Goal: Feedback & Contribution: Leave review/rating

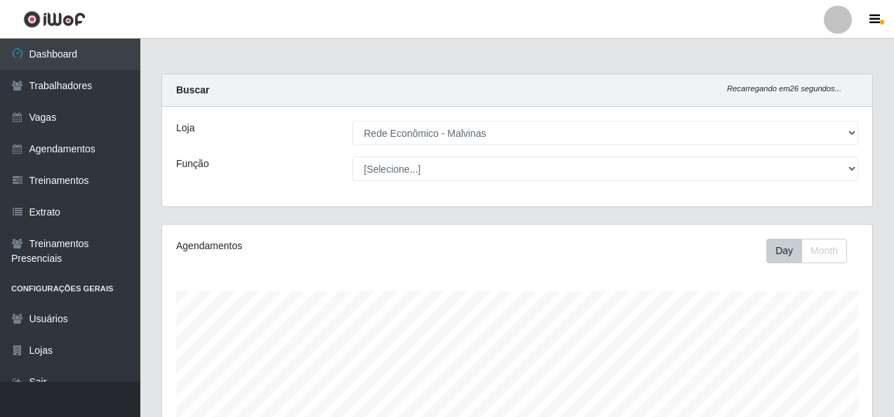
select select "194"
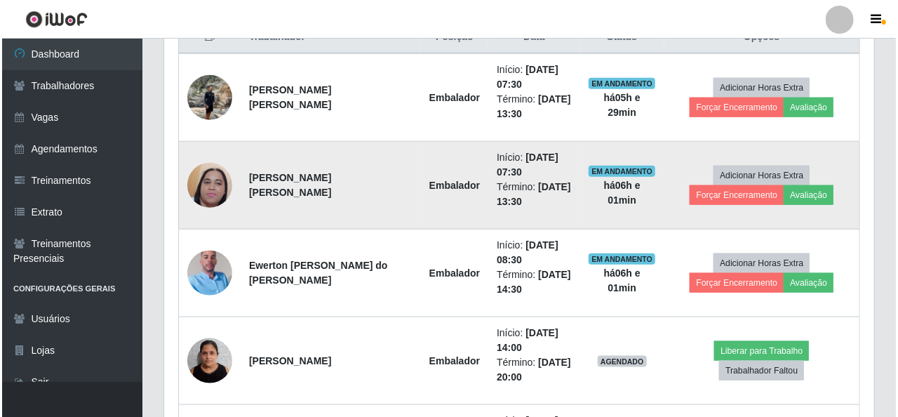
scroll to position [578, 0]
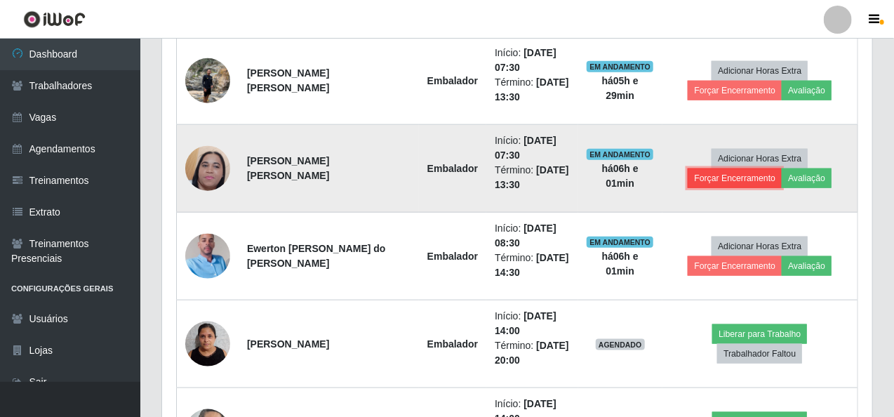
click at [732, 176] on button "Forçar Encerramento" at bounding box center [735, 178] width 94 height 20
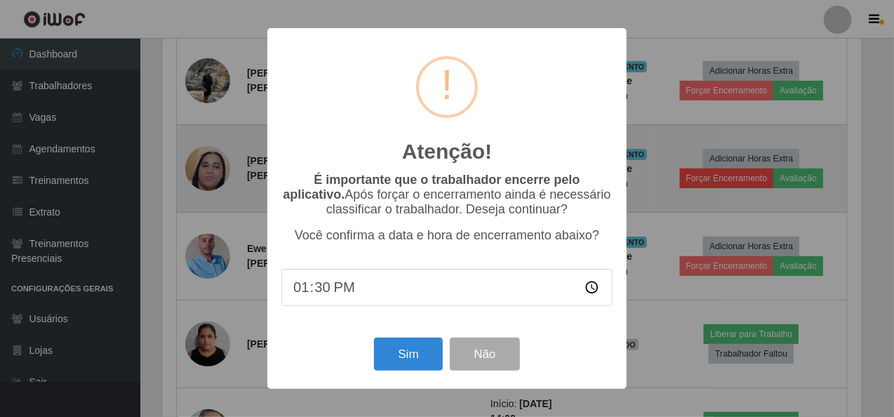
scroll to position [291, 704]
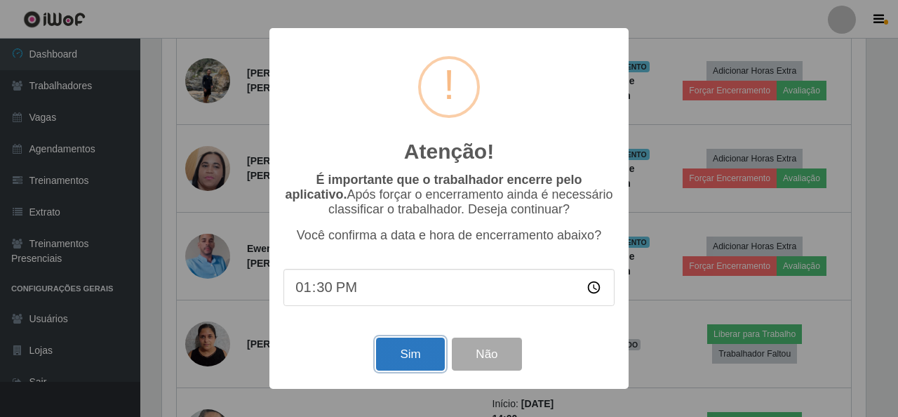
click at [422, 347] on button "Sim" at bounding box center [410, 353] width 68 height 33
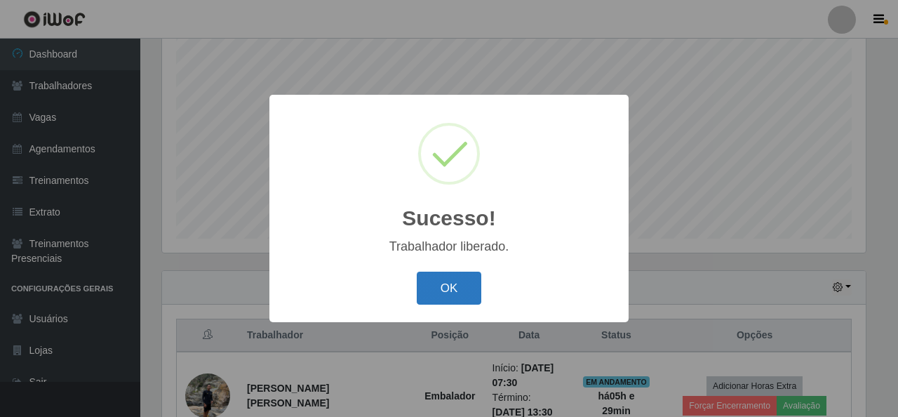
click at [446, 278] on button "OK" at bounding box center [449, 288] width 65 height 33
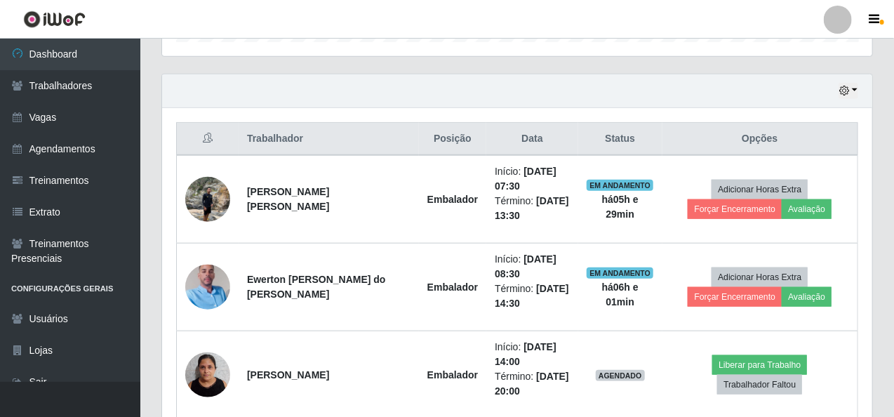
scroll to position [544, 0]
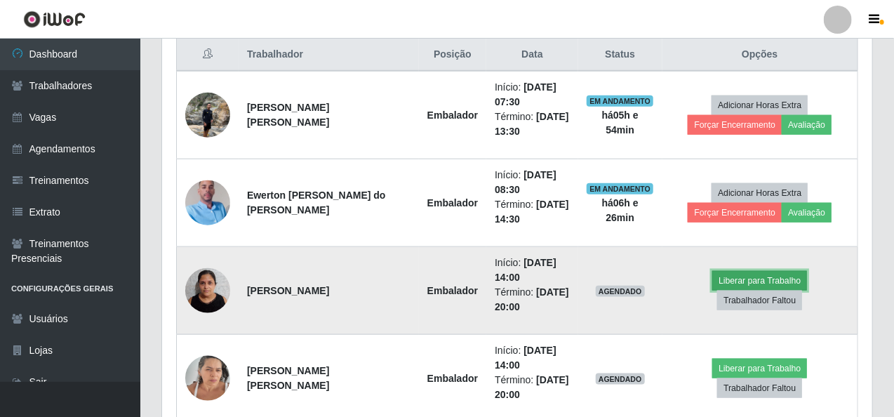
click at [726, 284] on button "Liberar para Trabalho" at bounding box center [759, 281] width 95 height 20
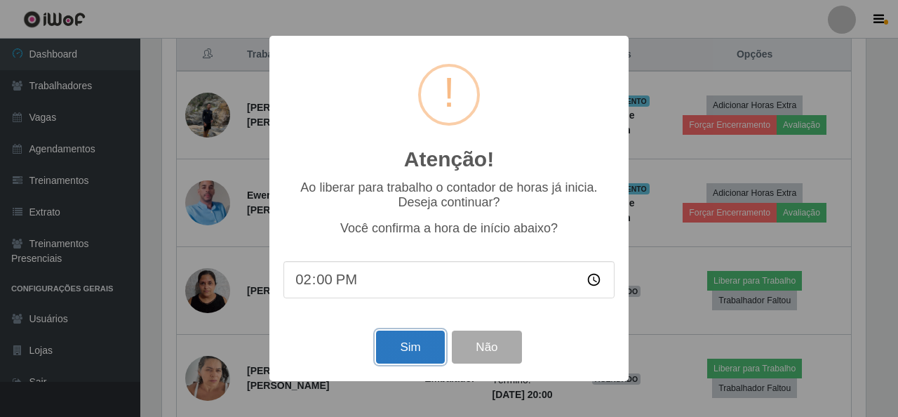
click at [404, 351] on button "Sim" at bounding box center [410, 346] width 68 height 33
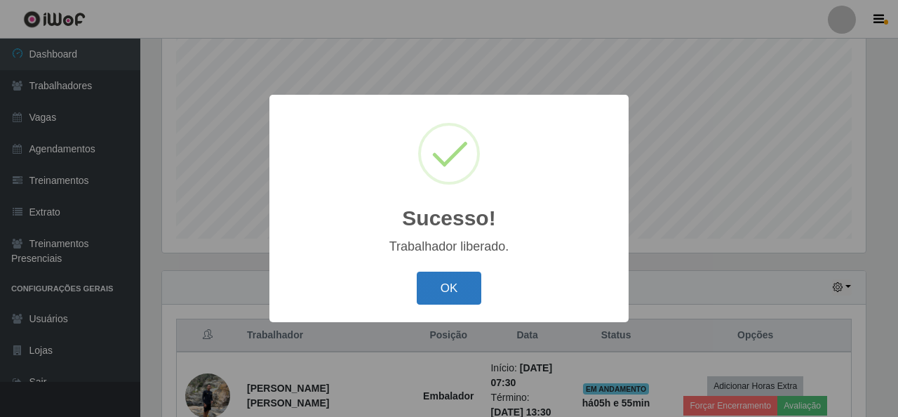
click at [435, 283] on button "OK" at bounding box center [449, 288] width 65 height 33
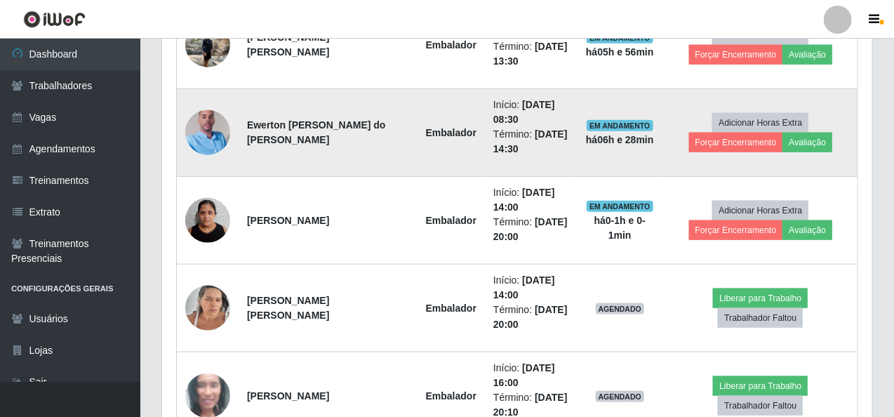
scroll to position [684, 0]
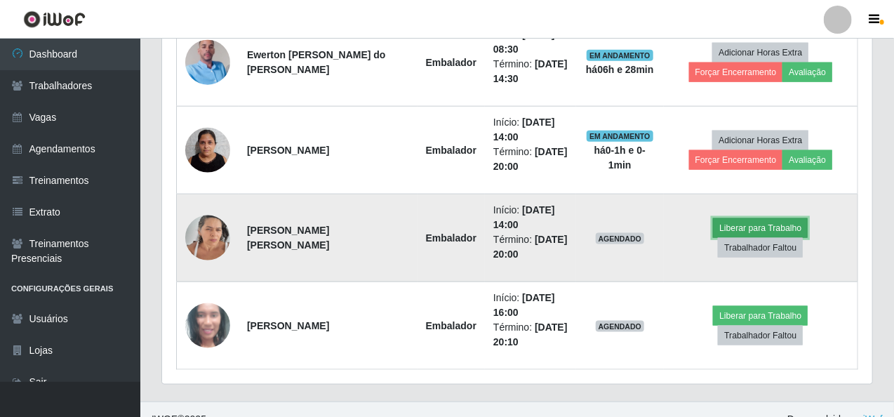
click at [727, 231] on button "Liberar para Trabalho" at bounding box center [760, 228] width 95 height 20
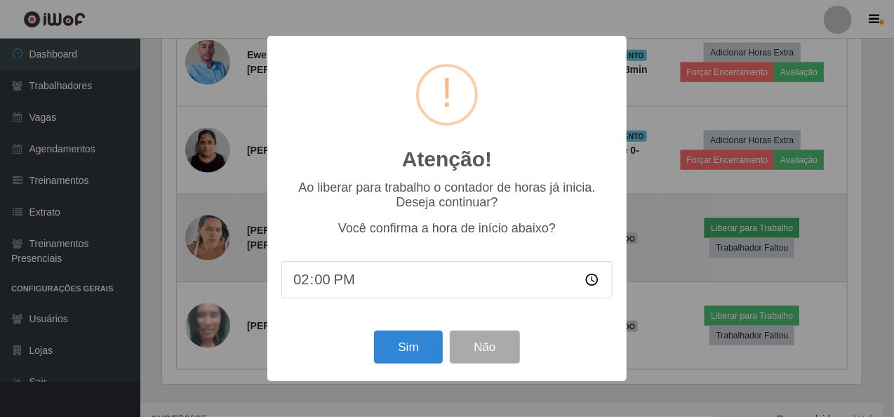
scroll to position [291, 704]
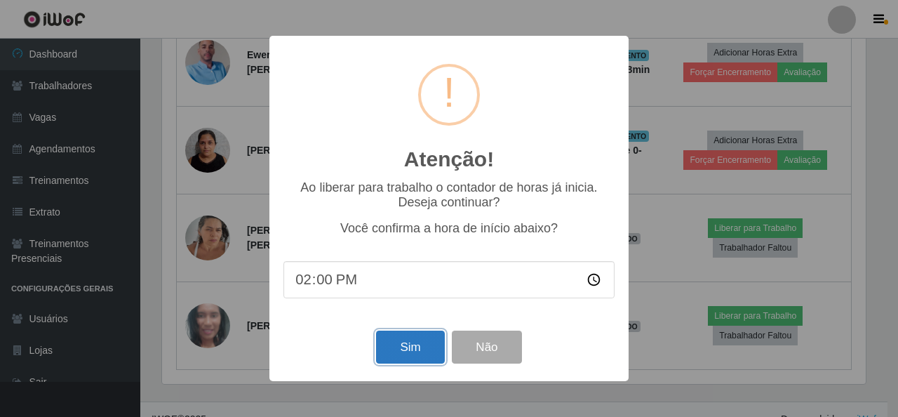
click at [408, 355] on button "Sim" at bounding box center [410, 346] width 68 height 33
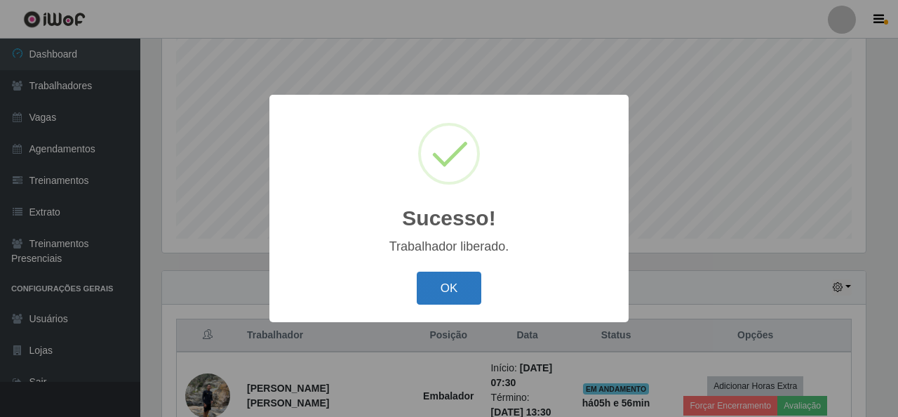
click at [468, 283] on button "OK" at bounding box center [449, 288] width 65 height 33
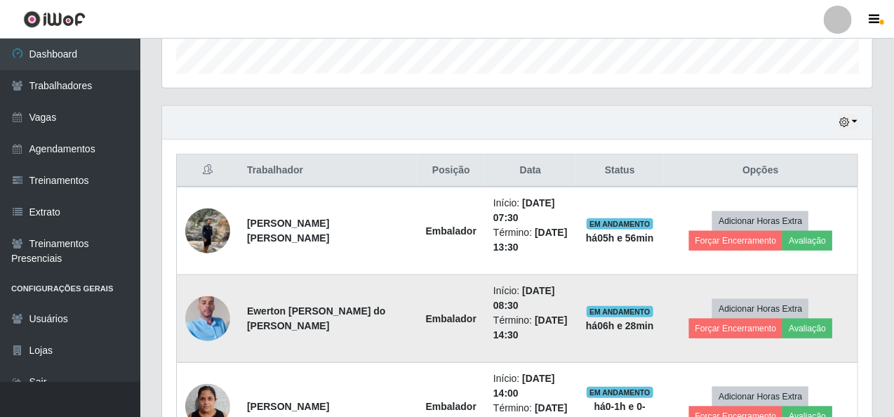
scroll to position [403, 0]
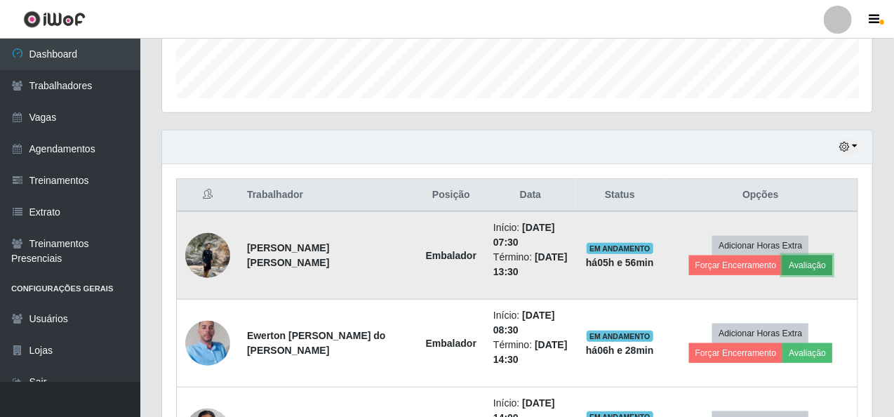
click at [793, 262] on button "Avaliação" at bounding box center [807, 265] width 50 height 20
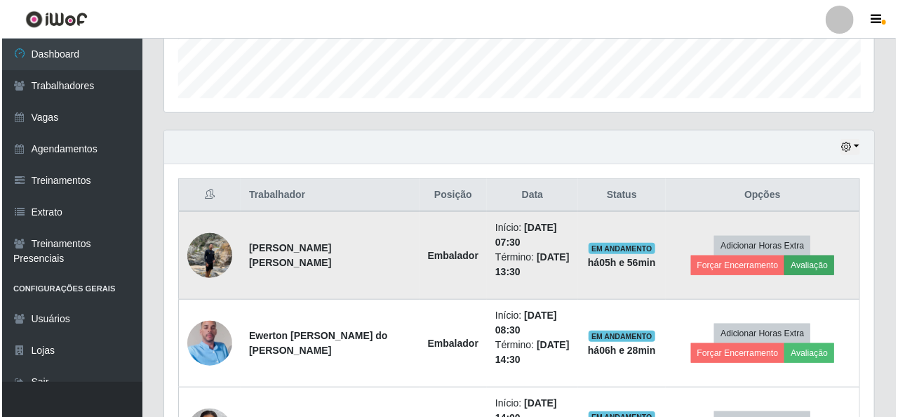
scroll to position [291, 704]
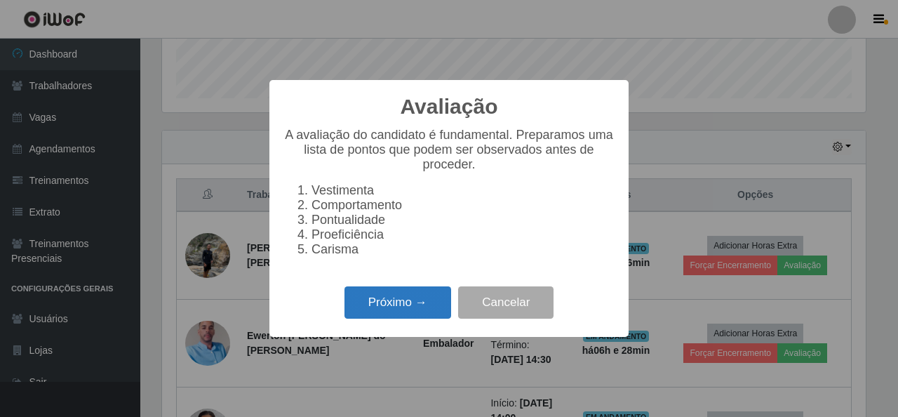
click at [411, 309] on button "Próximo →" at bounding box center [397, 302] width 107 height 33
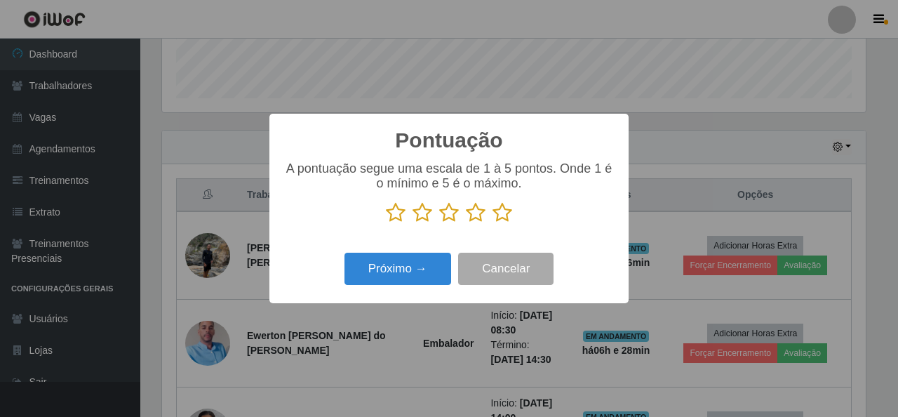
click at [449, 213] on icon at bounding box center [449, 212] width 20 height 21
click at [439, 223] on input "radio" at bounding box center [439, 223] width 0 height 0
click at [480, 213] on icon at bounding box center [476, 212] width 20 height 21
click at [466, 223] on input "radio" at bounding box center [466, 223] width 0 height 0
click at [512, 213] on p at bounding box center [448, 212] width 331 height 21
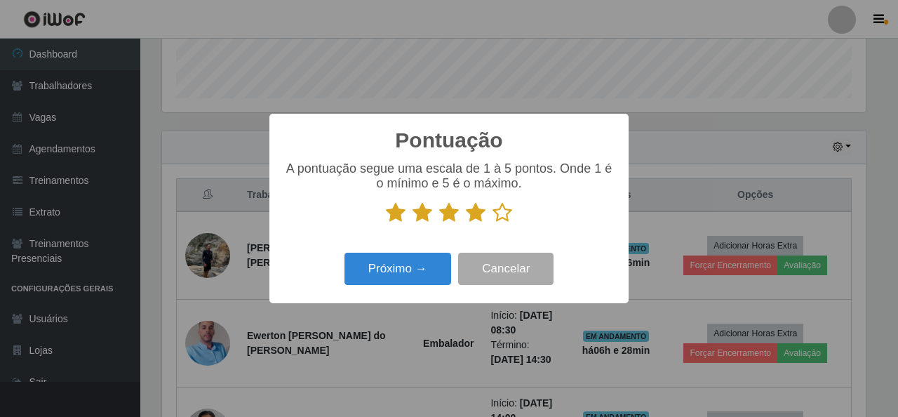
click at [509, 213] on icon at bounding box center [502, 212] width 20 height 21
click at [492, 223] on input "radio" at bounding box center [492, 223] width 0 height 0
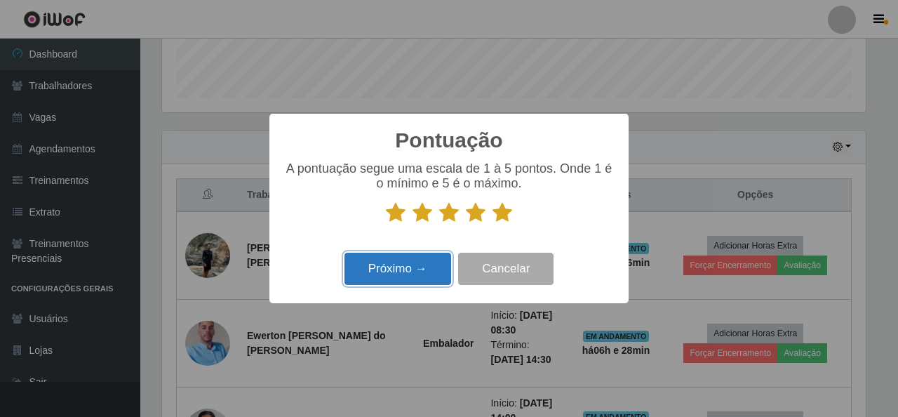
click at [432, 268] on button "Próximo →" at bounding box center [397, 269] width 107 height 33
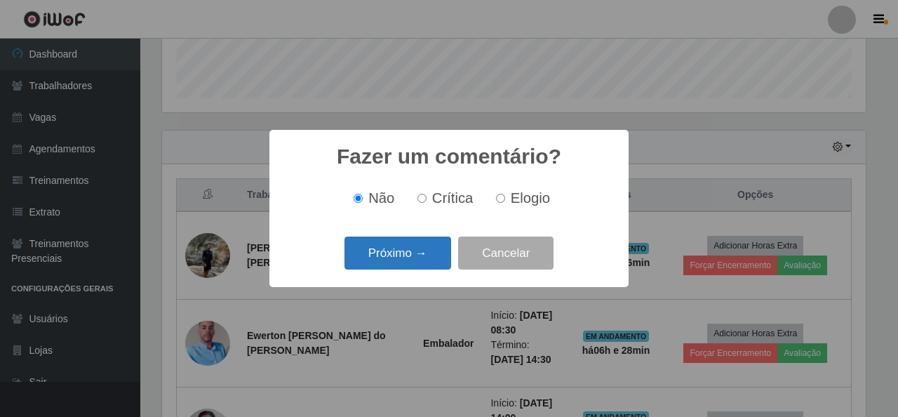
click at [425, 256] on button "Próximo →" at bounding box center [397, 252] width 107 height 33
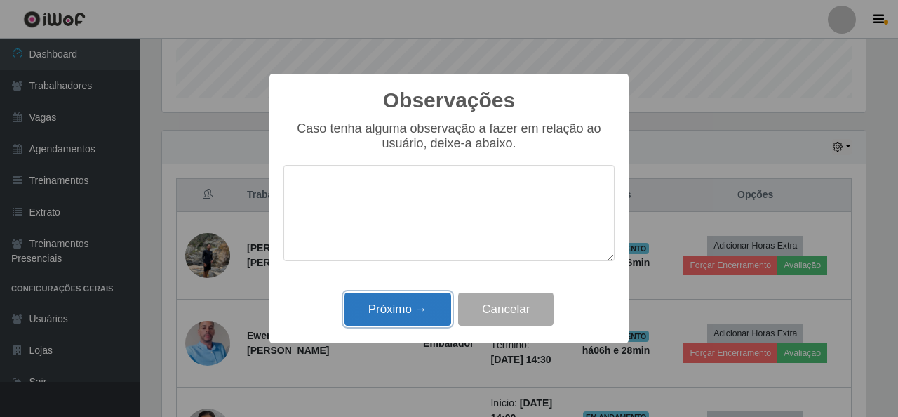
click at [418, 311] on button "Próximo →" at bounding box center [397, 309] width 107 height 33
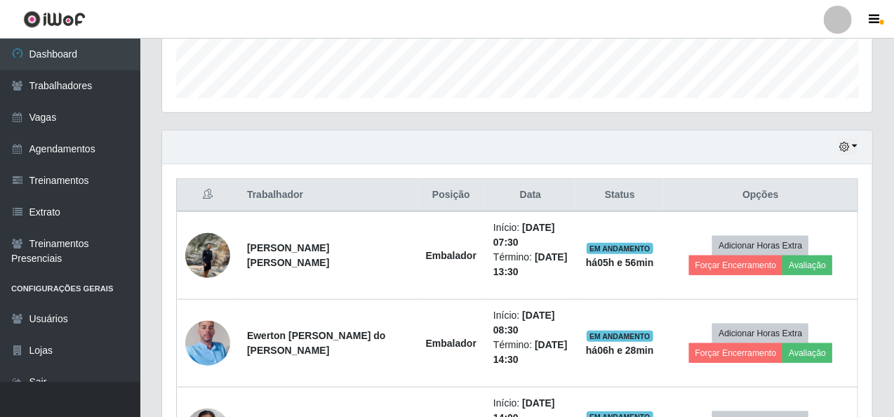
scroll to position [291, 710]
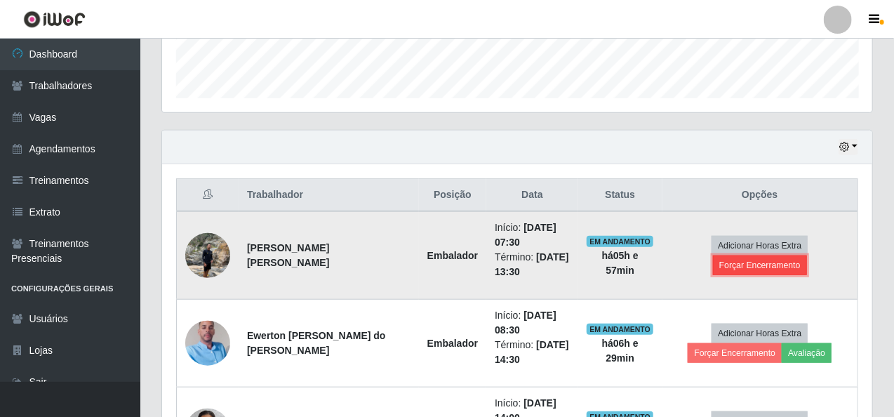
click at [730, 261] on button "Forçar Encerramento" at bounding box center [760, 265] width 94 height 20
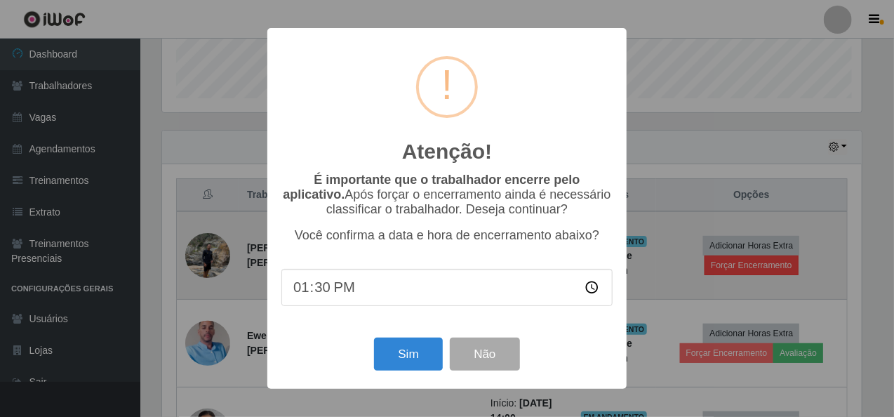
scroll to position [291, 704]
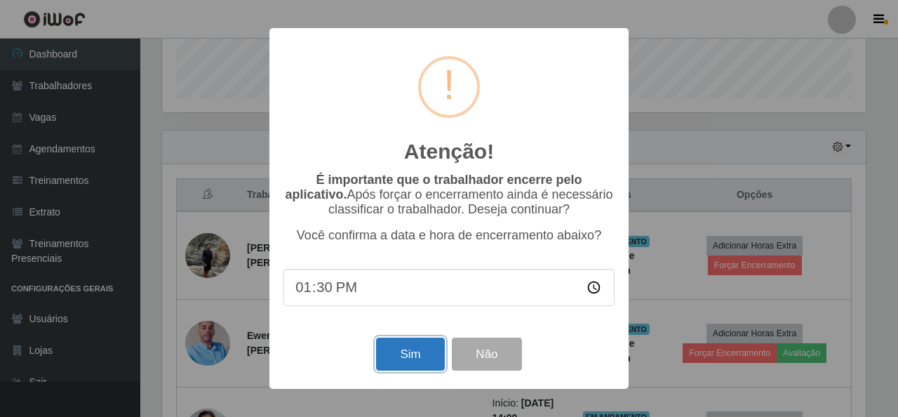
click at [416, 356] on button "Sim" at bounding box center [410, 353] width 68 height 33
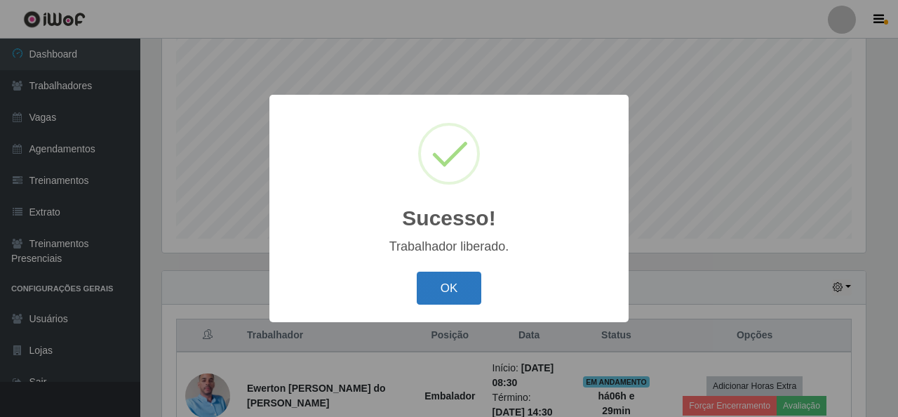
click at [442, 287] on button "OK" at bounding box center [449, 288] width 65 height 33
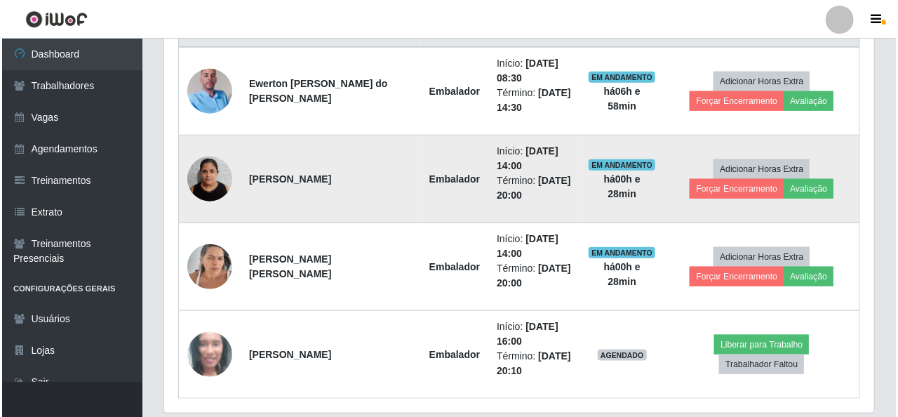
scroll to position [543, 0]
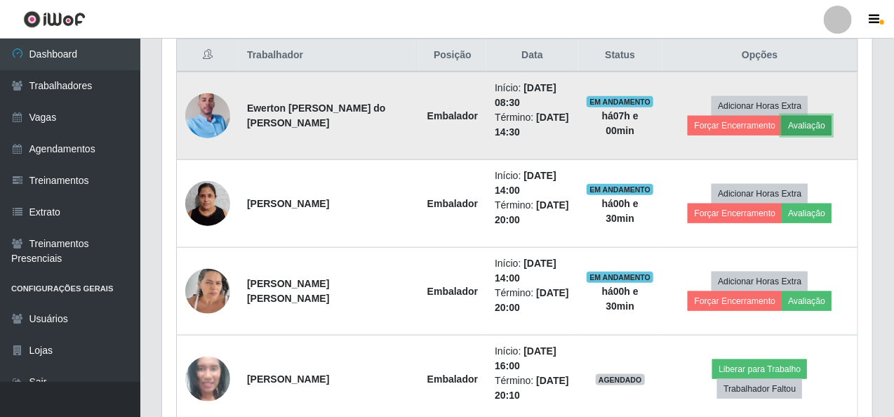
click at [797, 124] on button "Avaliação" at bounding box center [807, 126] width 50 height 20
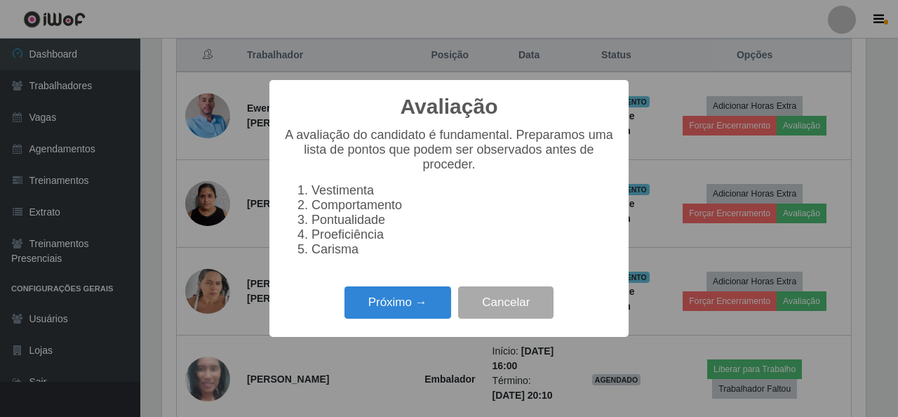
scroll to position [291, 704]
click at [393, 310] on button "Próximo →" at bounding box center [397, 302] width 107 height 33
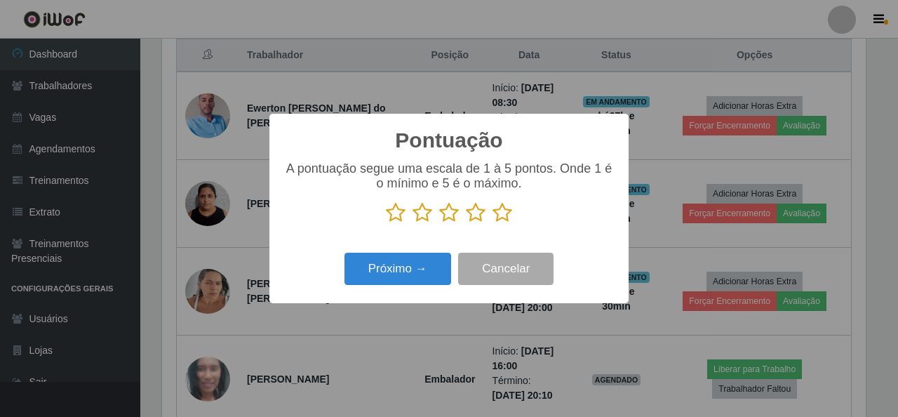
scroll to position [701274, 700860]
click at [505, 220] on icon at bounding box center [502, 212] width 20 height 21
click at [492, 223] on input "radio" at bounding box center [492, 223] width 0 height 0
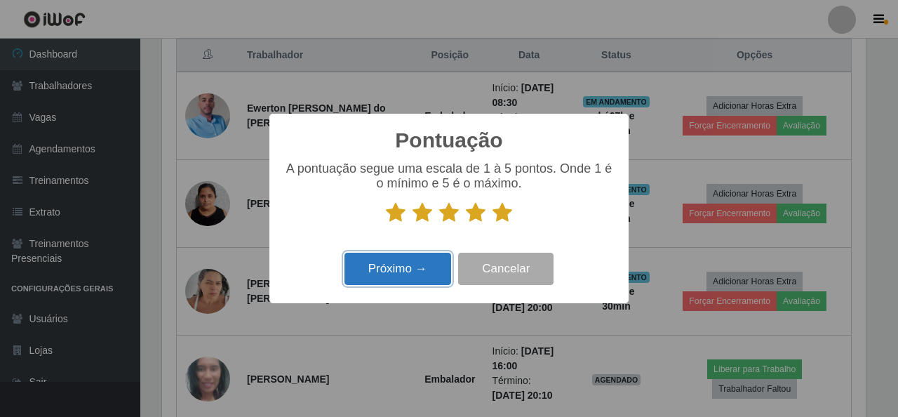
click at [398, 273] on button "Próximo →" at bounding box center [397, 269] width 107 height 33
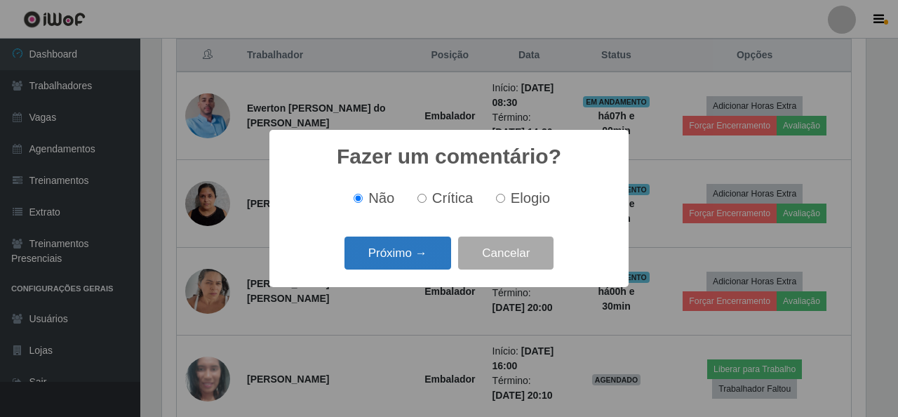
click at [411, 248] on button "Próximo →" at bounding box center [397, 252] width 107 height 33
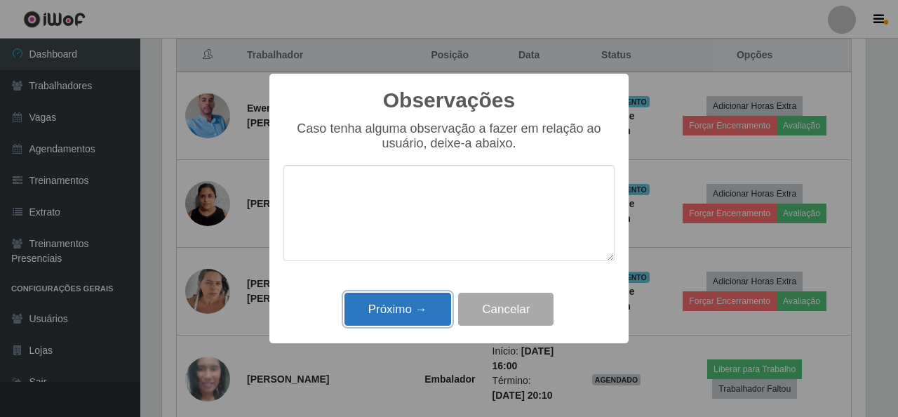
click at [431, 308] on button "Próximo →" at bounding box center [397, 309] width 107 height 33
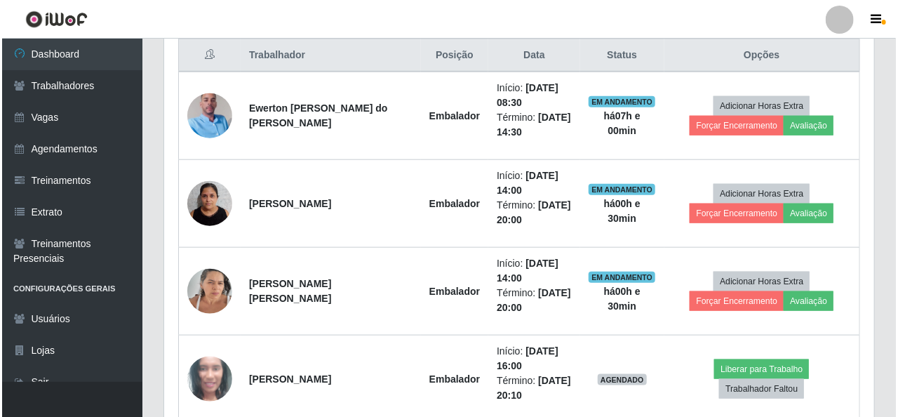
scroll to position [291, 710]
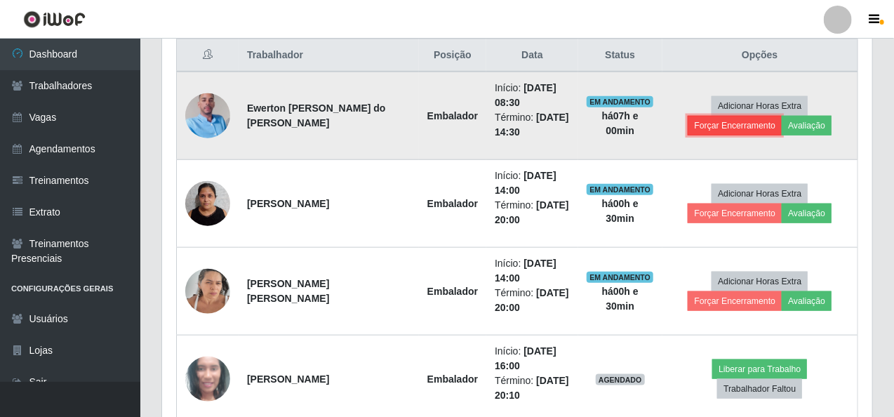
click at [713, 121] on button "Forçar Encerramento" at bounding box center [735, 126] width 94 height 20
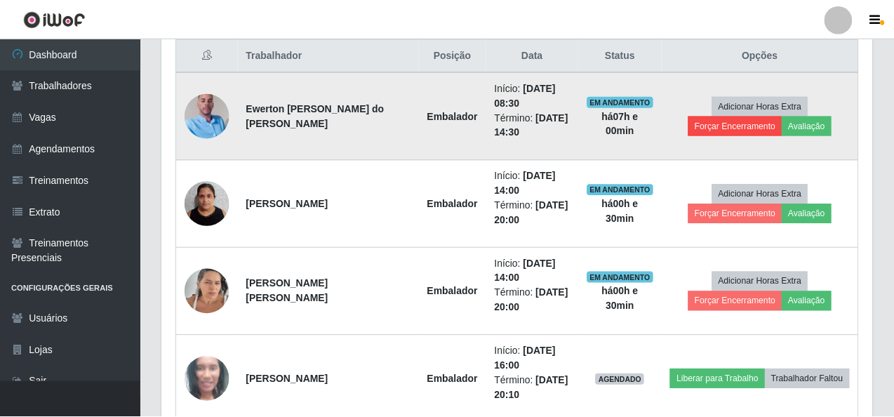
scroll to position [291, 704]
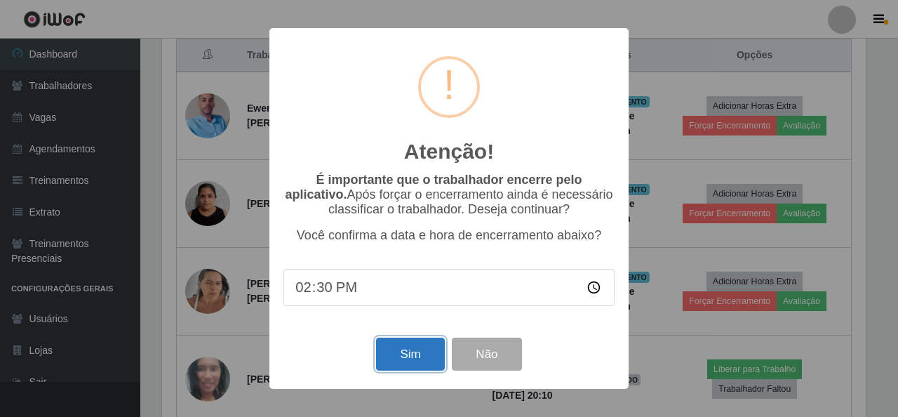
click at [412, 357] on button "Sim" at bounding box center [410, 353] width 68 height 33
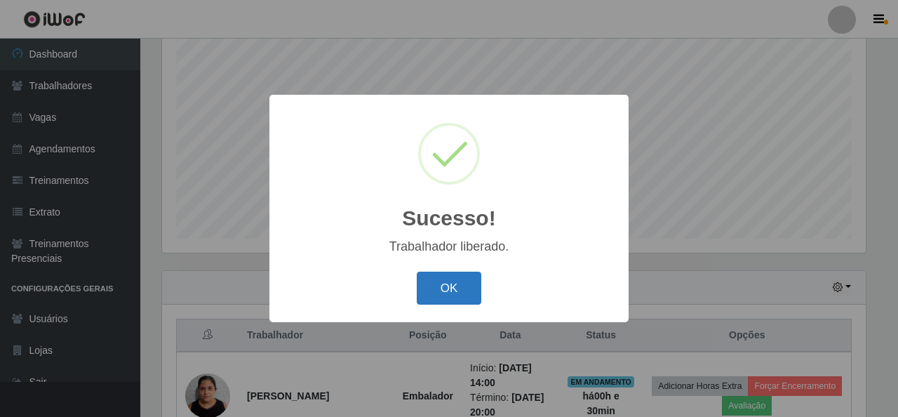
click at [443, 290] on button "OK" at bounding box center [449, 288] width 65 height 33
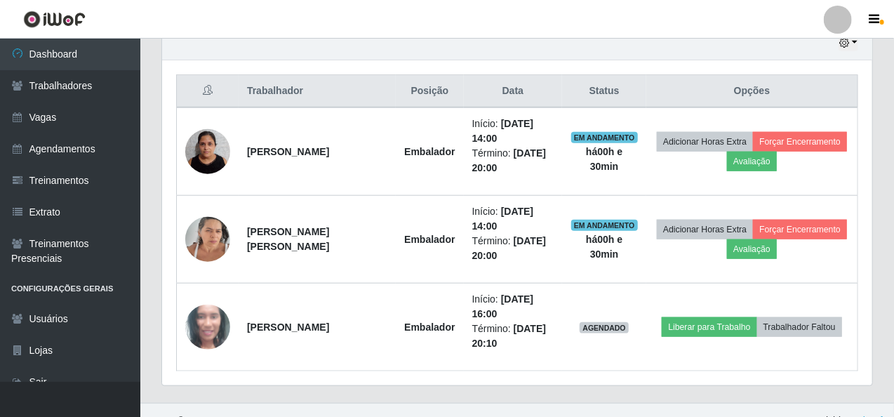
scroll to position [525, 0]
